Goal: Task Accomplishment & Management: Manage account settings

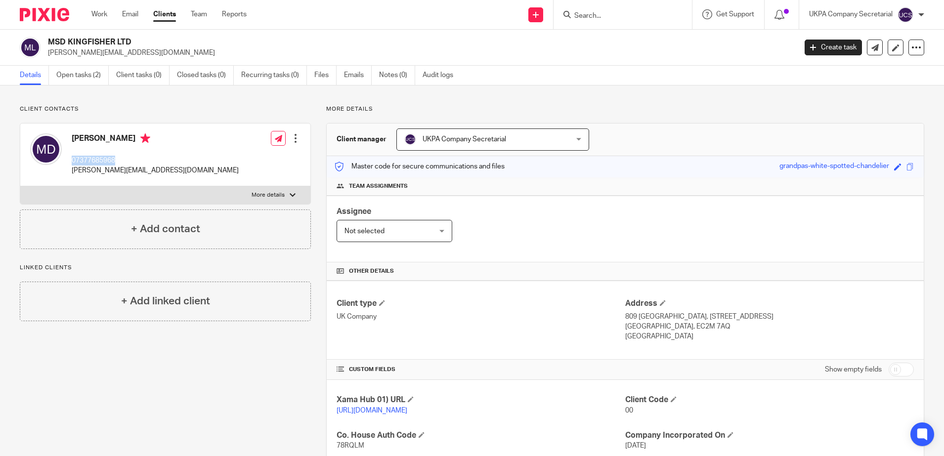
drag, startPoint x: 118, startPoint y: 158, endPoint x: 70, endPoint y: 163, distance: 48.3
click at [70, 163] on div "Mohammed Alshekh Deeb 07377685968 mohammed.alshekhdeeb@gmail.com" at bounding box center [134, 155] width 209 height 52
copy p "07377685968"
click at [94, 75] on link "Open tasks (2)" at bounding box center [82, 75] width 52 height 19
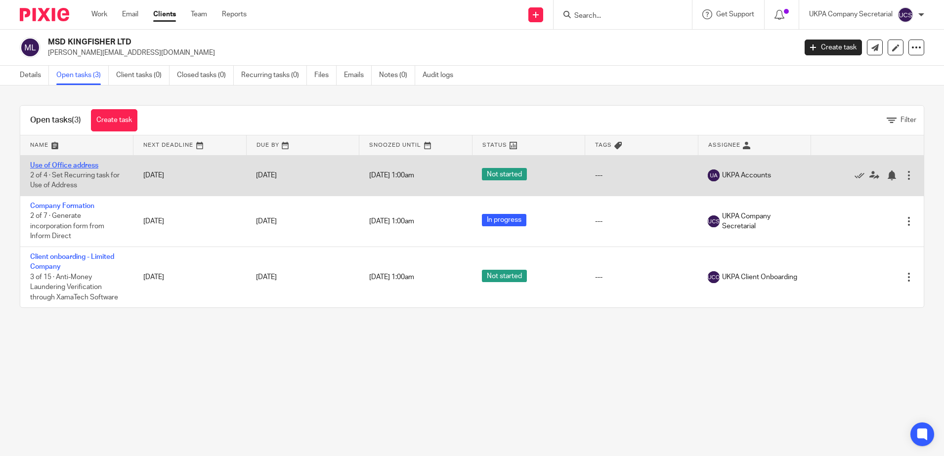
click at [61, 166] on link "Use of Office address" at bounding box center [64, 165] width 68 height 7
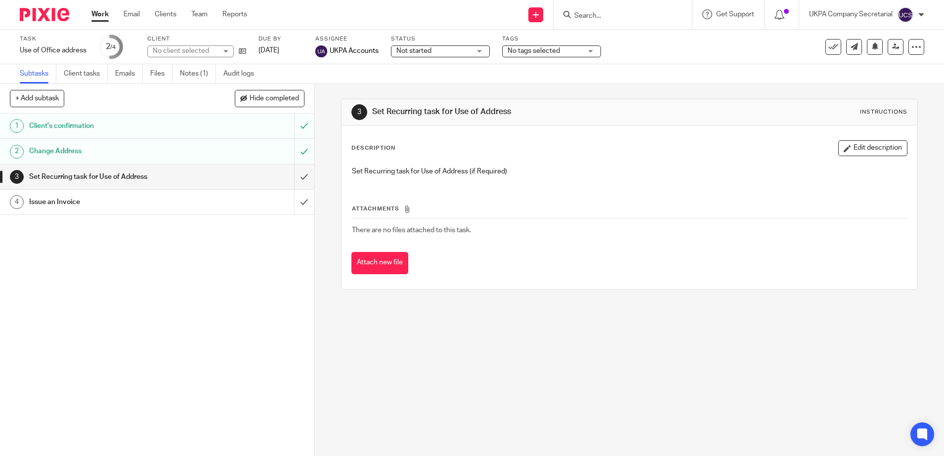
click at [180, 78] on ul "Subtasks Client tasks Emails Files Notes (1) Audit logs" at bounding box center [144, 73] width 249 height 19
click at [203, 76] on link "Notes (1)" at bounding box center [198, 73] width 36 height 19
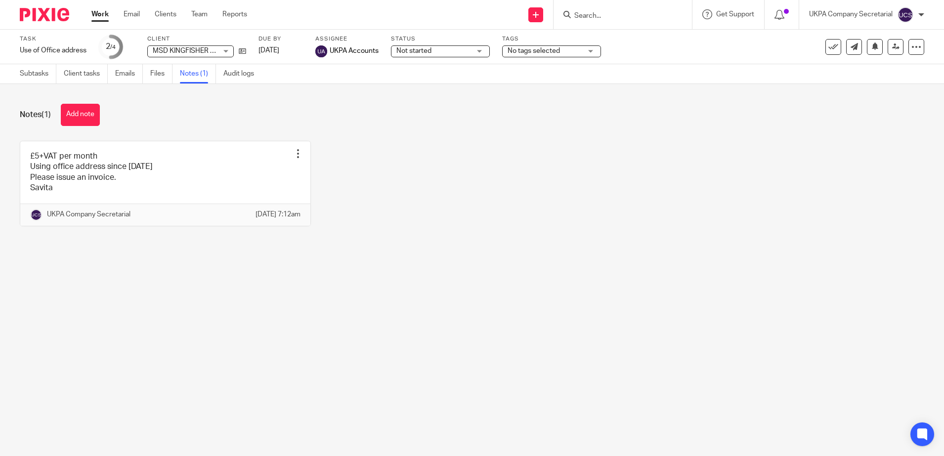
click at [483, 50] on div "Not started Not started" at bounding box center [440, 51] width 99 height 12
click at [460, 91] on li "In progress" at bounding box center [441, 87] width 98 height 20
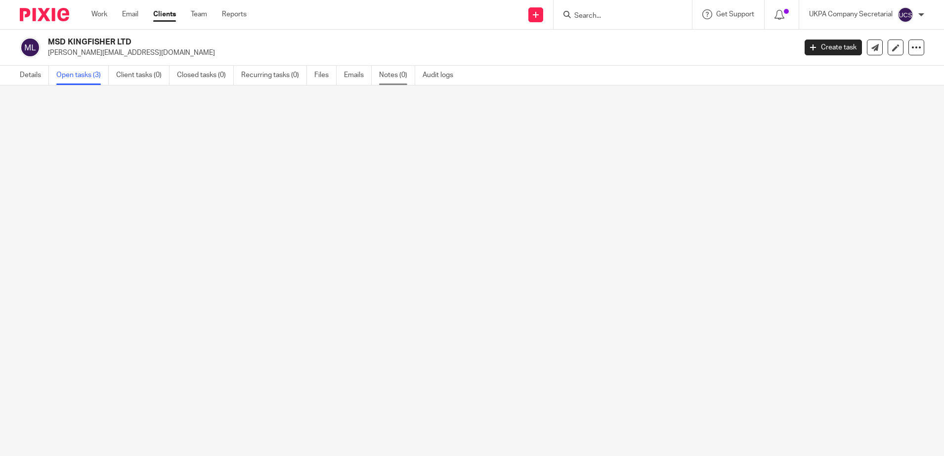
click at [390, 75] on link "Notes (0)" at bounding box center [397, 75] width 36 height 19
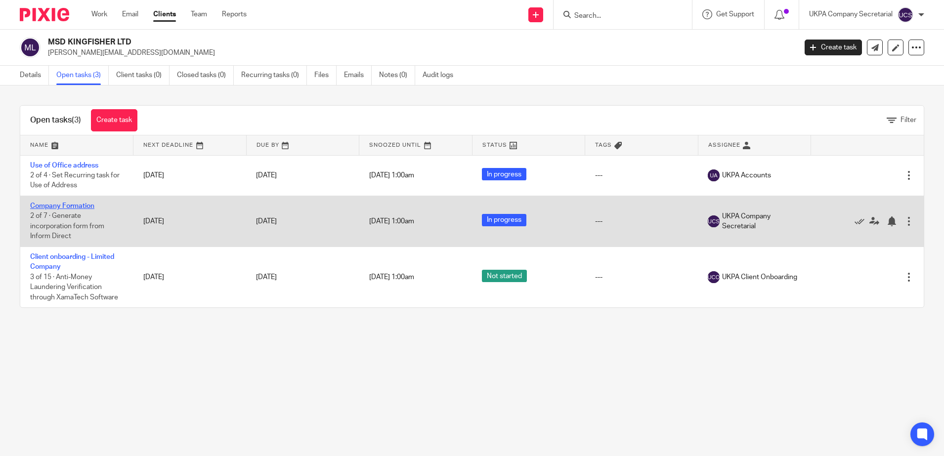
click at [85, 207] on link "Company Formation" at bounding box center [62, 206] width 64 height 7
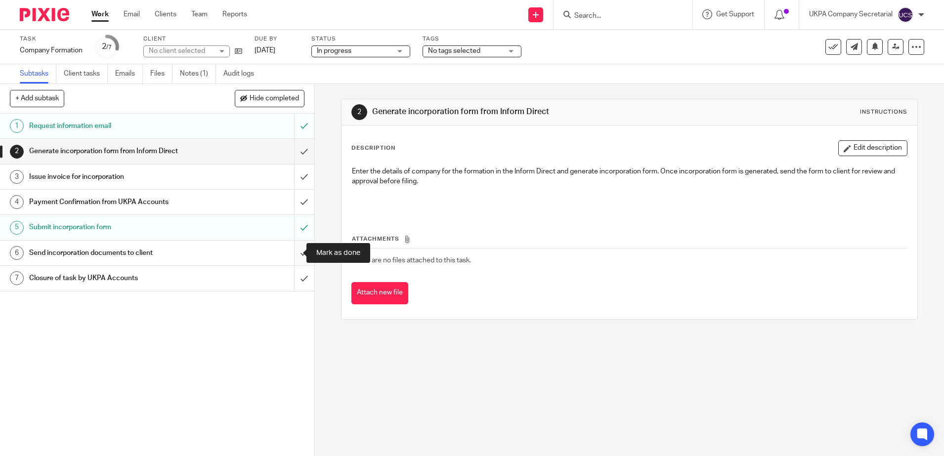
click at [298, 251] on input "submit" at bounding box center [157, 253] width 314 height 25
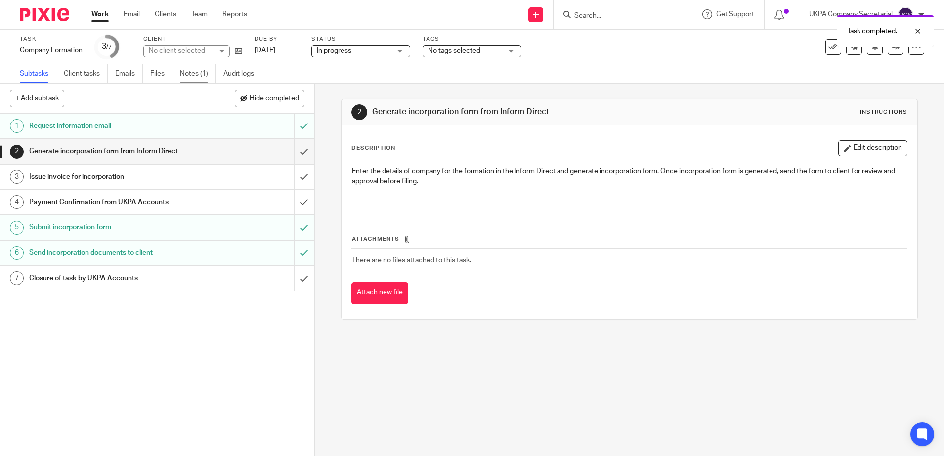
click at [192, 77] on link "Notes (1)" at bounding box center [198, 73] width 36 height 19
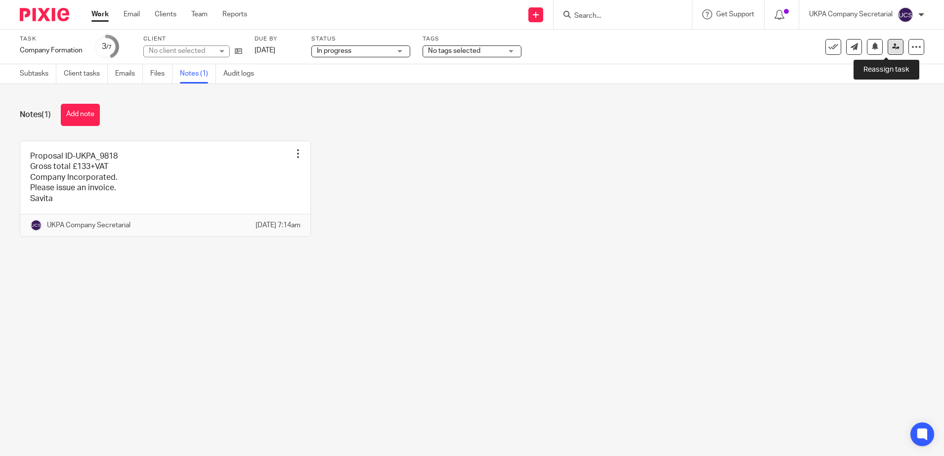
click at [892, 47] on icon at bounding box center [895, 46] width 7 height 7
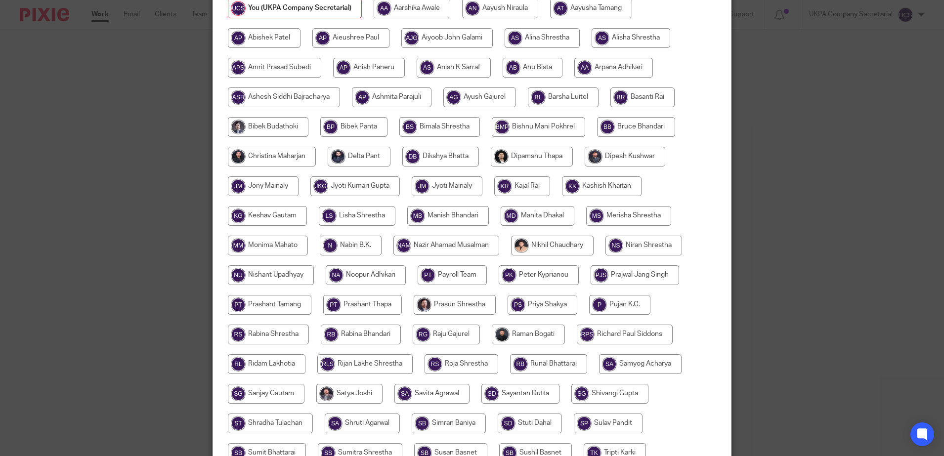
scroll to position [309, 0]
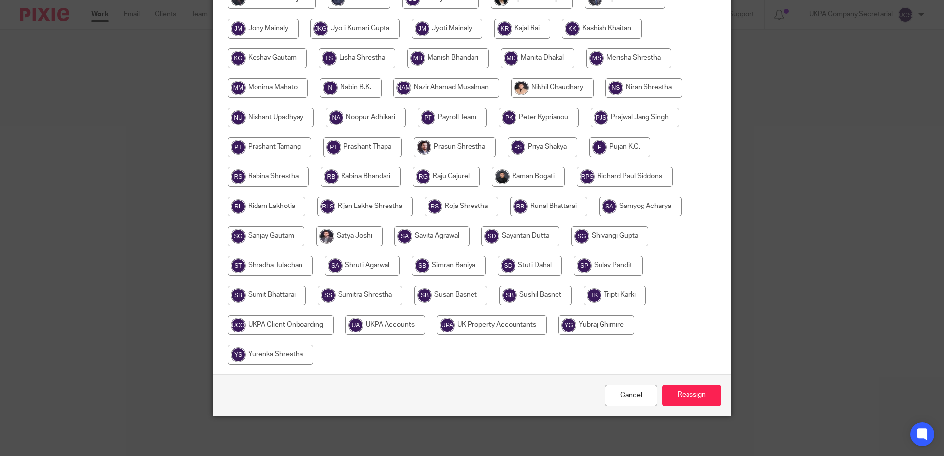
drag, startPoint x: 392, startPoint y: 321, endPoint x: 421, endPoint y: 321, distance: 29.2
click at [393, 320] on input "radio" at bounding box center [386, 325] width 80 height 20
radio input "true"
click at [693, 392] on input "Reassign" at bounding box center [692, 395] width 59 height 21
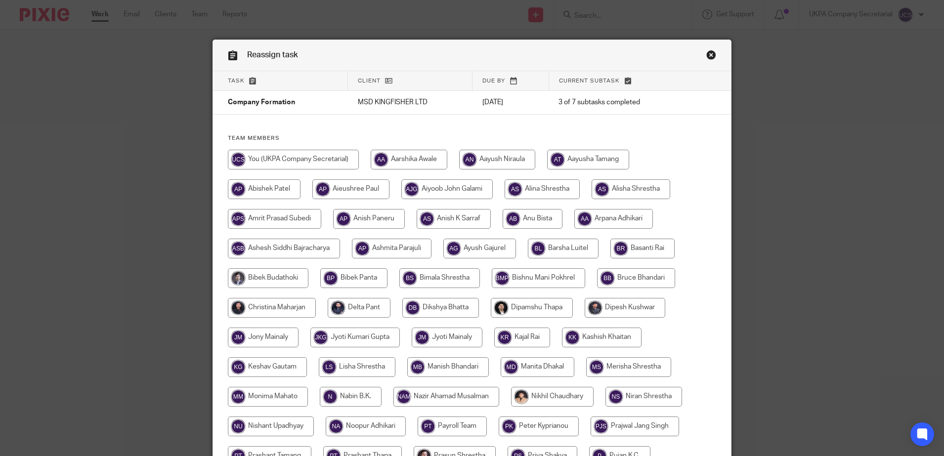
click at [707, 60] on link "Close this dialog window" at bounding box center [712, 56] width 10 height 13
click at [708, 49] on div "Reassign task" at bounding box center [472, 55] width 519 height 31
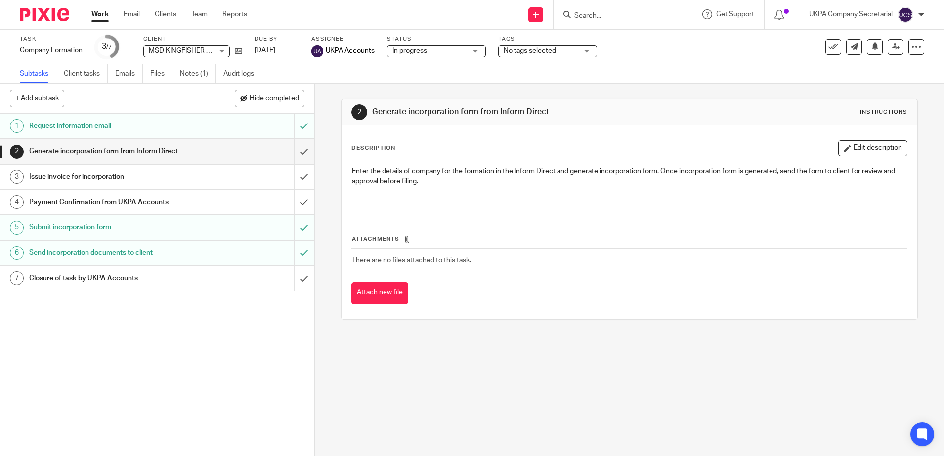
paste input "james@pp-av.co.uk"
type input "james@pp-av.co.uk"
click at [592, 38] on p "No results found." at bounding box center [650, 36] width 152 height 10
drag, startPoint x: 640, startPoint y: 18, endPoint x: 573, endPoint y: 16, distance: 67.3
click at [574, 16] on input "james@pp-av.co.uk" at bounding box center [618, 16] width 89 height 9
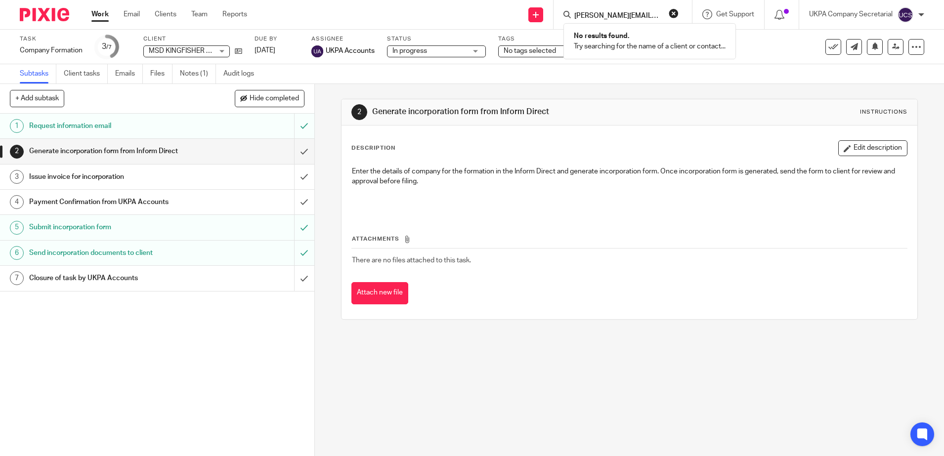
click at [640, 13] on input "james@pp-av.co.uk" at bounding box center [618, 16] width 89 height 9
click button "submit" at bounding box center [0, 0] width 0 height 0
drag, startPoint x: 671, startPoint y: 13, endPoint x: 610, endPoint y: 13, distance: 61.3
click at [667, 11] on form "james@pp-av.co.uk" at bounding box center [626, 14] width 105 height 12
drag, startPoint x: 595, startPoint y: 16, endPoint x: 670, endPoint y: 12, distance: 74.8
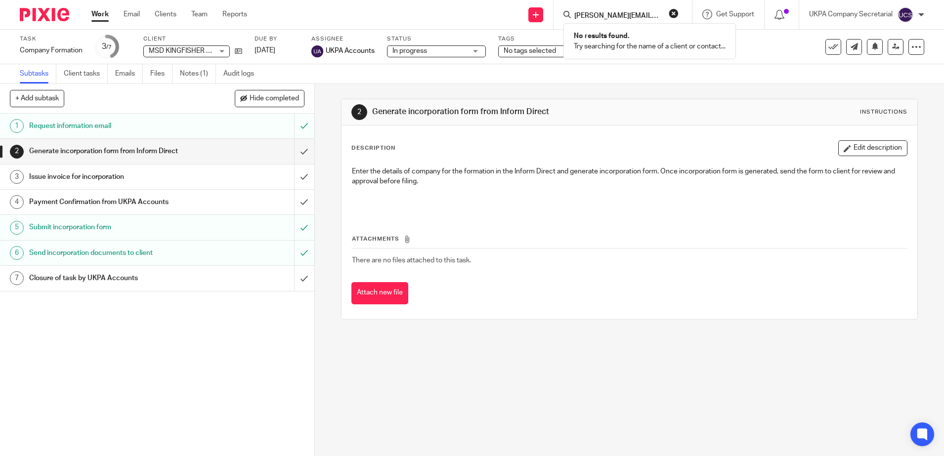
click at [669, 12] on button "reset" at bounding box center [674, 13] width 10 height 10
click at [600, 12] on input "Search" at bounding box center [618, 16] width 89 height 9
paste input "https://teams.microsoft.com/l/message/19:3ad0d001-aec9-4128-bf5f-0ea604b4dd54_6…"
type input "https://teams.microsoft.com/l/message/19:3ad0d001-aec9-4128-bf5f-0ea604b4dd54_6…"
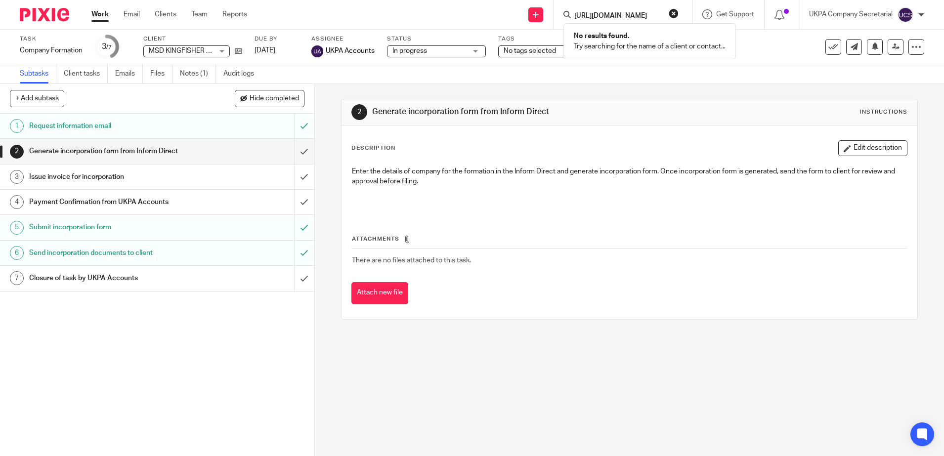
scroll to position [0, 0]
click at [669, 11] on button "reset" at bounding box center [674, 13] width 10 height 10
paste input "james+partner@pp-av.co.uk"
type input "james+partner@pp-av.co.uk"
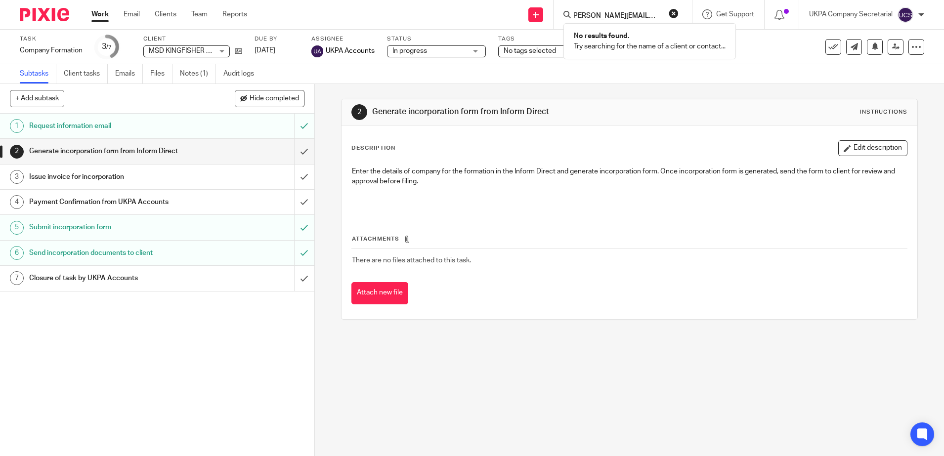
scroll to position [0, 0]
click at [671, 13] on button "reset" at bounding box center [674, 13] width 10 height 10
click at [576, 18] on input "Search" at bounding box center [618, 16] width 89 height 9
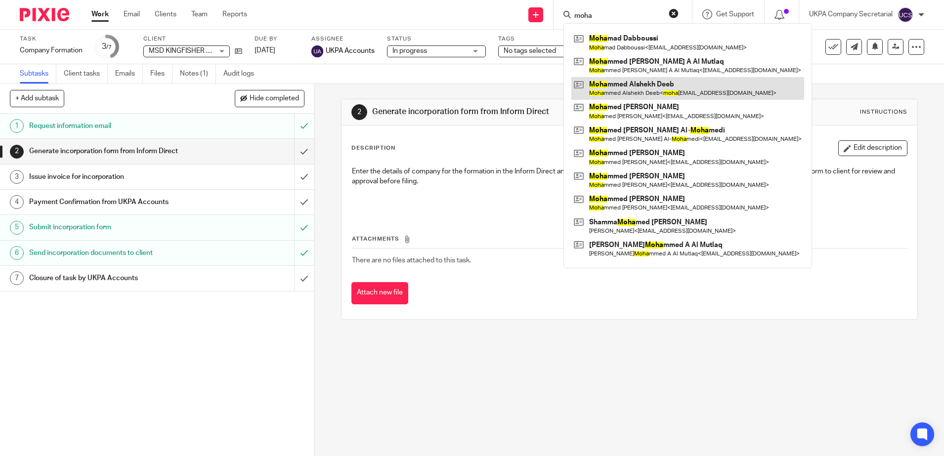
type input "moha"
click at [624, 88] on link at bounding box center [688, 88] width 233 height 23
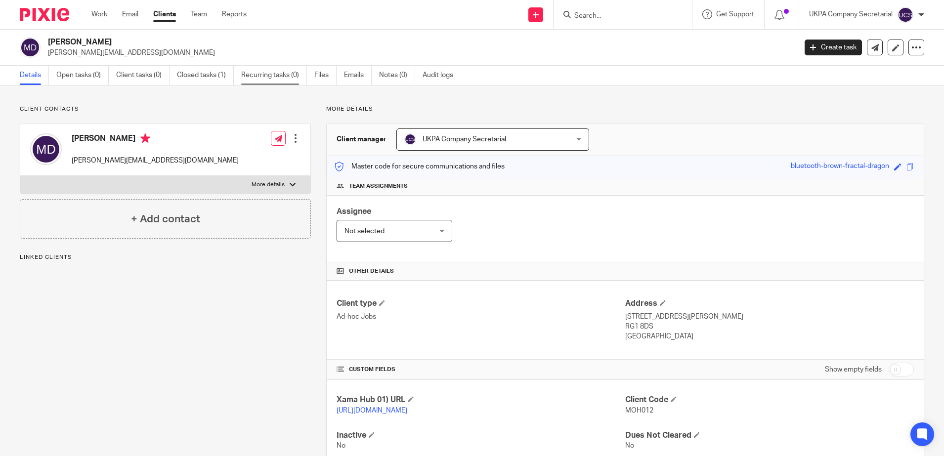
click at [285, 74] on link "Recurring tasks (0)" at bounding box center [274, 75] width 66 height 19
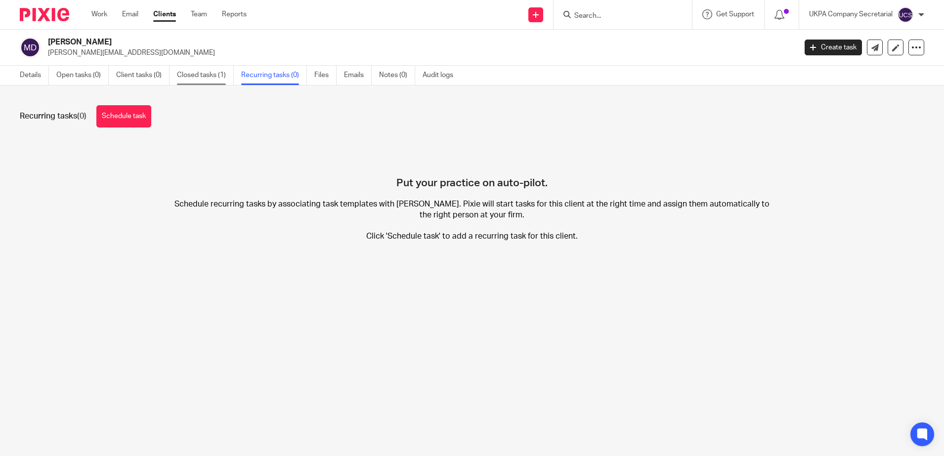
click at [194, 76] on link "Closed tasks (1)" at bounding box center [205, 75] width 57 height 19
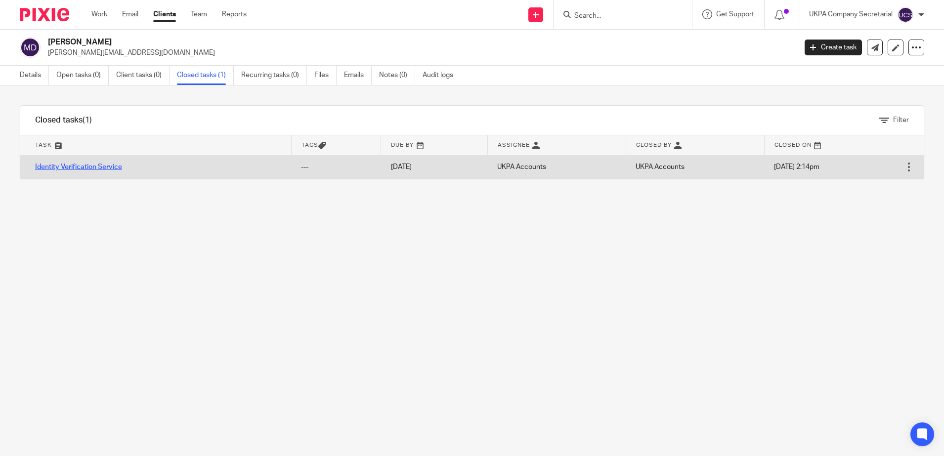
click at [62, 164] on link "Identity Verification Service" at bounding box center [78, 167] width 87 height 7
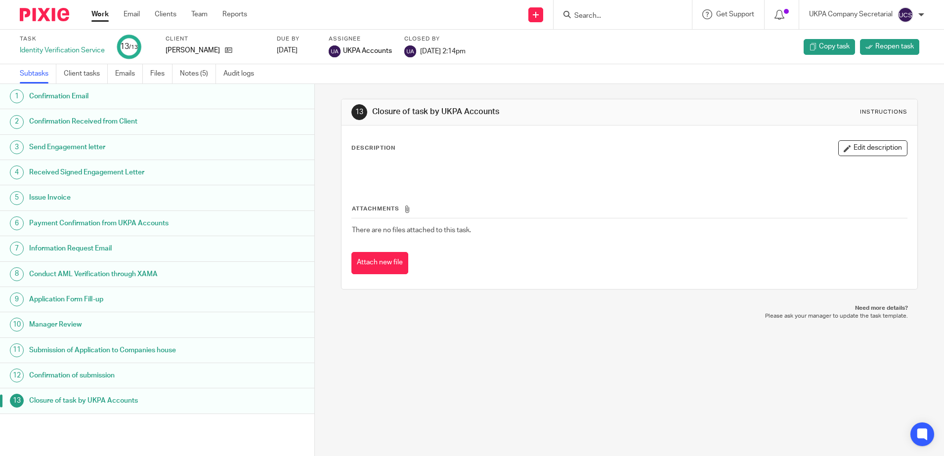
click at [72, 96] on h1 "Confirmation Email" at bounding box center [120, 96] width 183 height 15
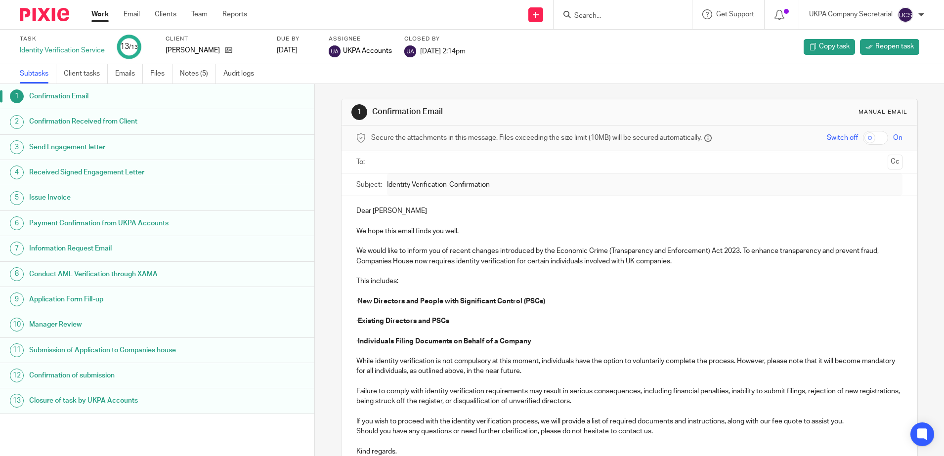
click at [219, 242] on div "Information Request Email" at bounding box center [166, 248] width 275 height 15
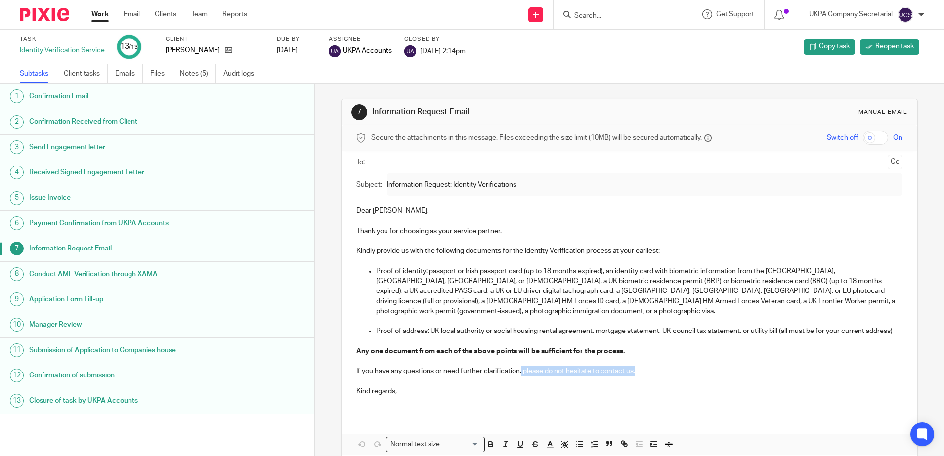
drag, startPoint x: 520, startPoint y: 372, endPoint x: 634, endPoint y: 367, distance: 114.8
click at [634, 367] on p "If you have any questions or need further clarification, please do not hesitate…" at bounding box center [629, 371] width 546 height 10
drag, startPoint x: 613, startPoint y: 380, endPoint x: 540, endPoint y: 374, distance: 72.9
click at [548, 383] on p at bounding box center [629, 382] width 546 height 10
drag, startPoint x: 548, startPoint y: 373, endPoint x: 649, endPoint y: 370, distance: 100.9
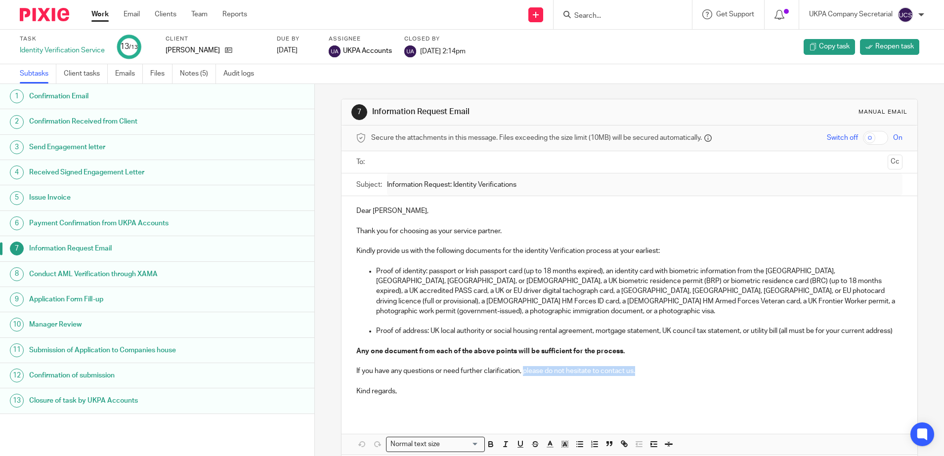
click at [649, 370] on p "If you have any questions or need further clarification, please do not hesitate…" at bounding box center [629, 371] width 546 height 10
copy p "please do not hesitate to contact us."
